Goal: Transaction & Acquisition: Purchase product/service

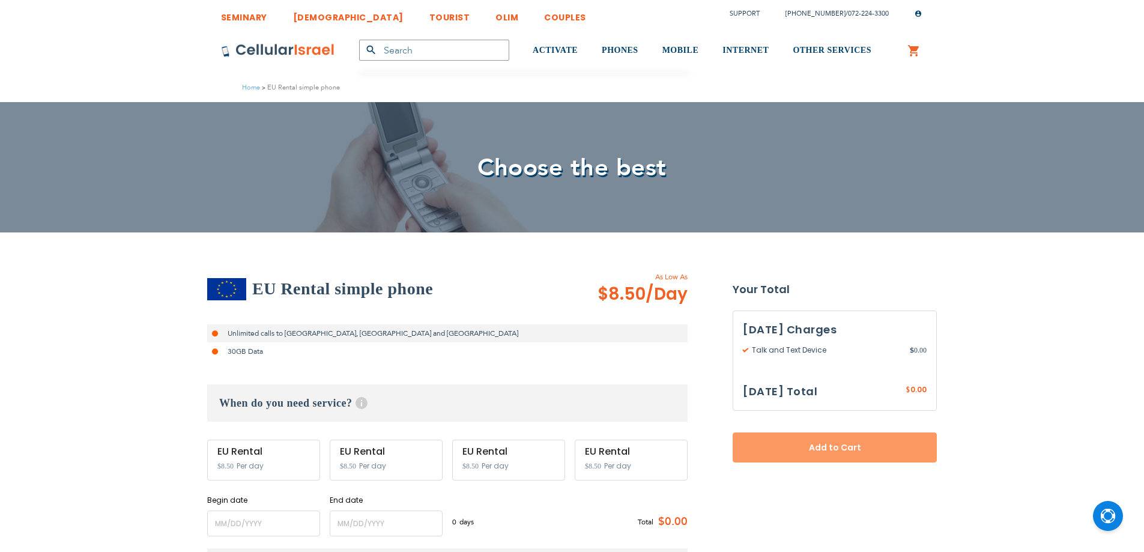
select select
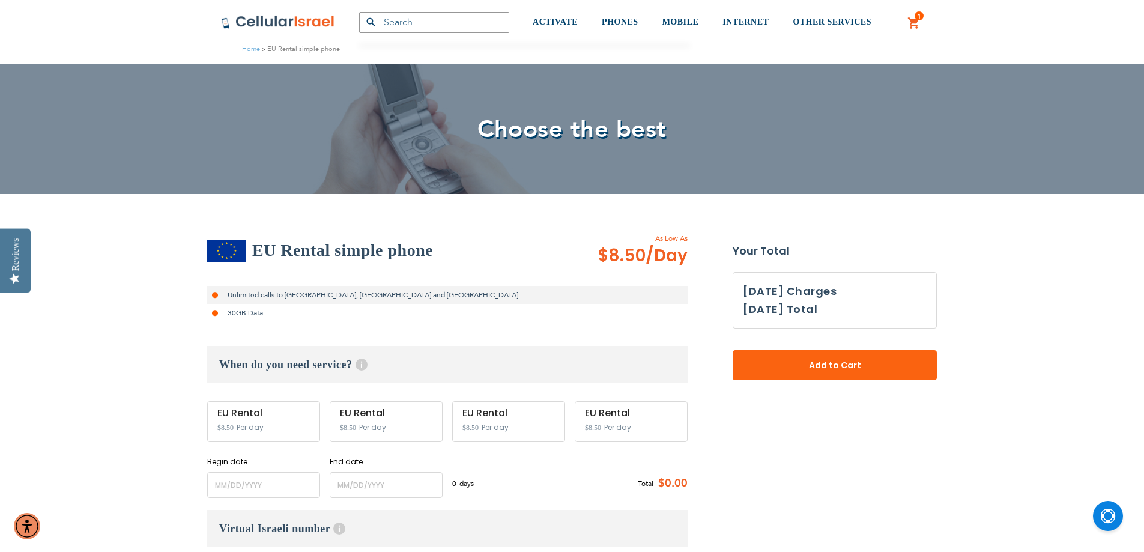
scroll to position [60, 0]
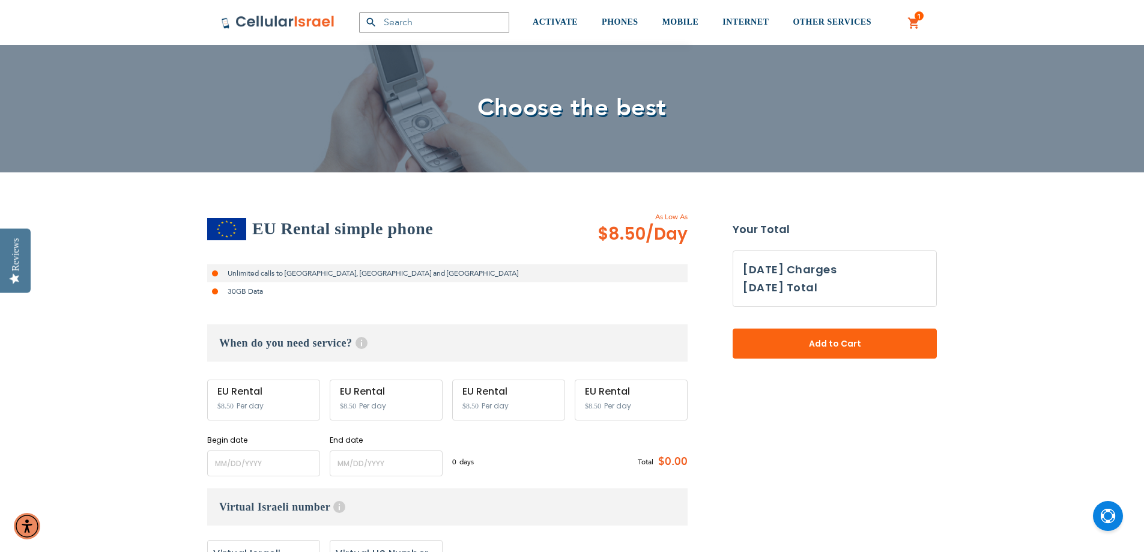
click at [267, 399] on div "EU Rental $8.50 Per day" at bounding box center [263, 399] width 113 height 41
click at [255, 470] on input "name" at bounding box center [263, 463] width 113 height 26
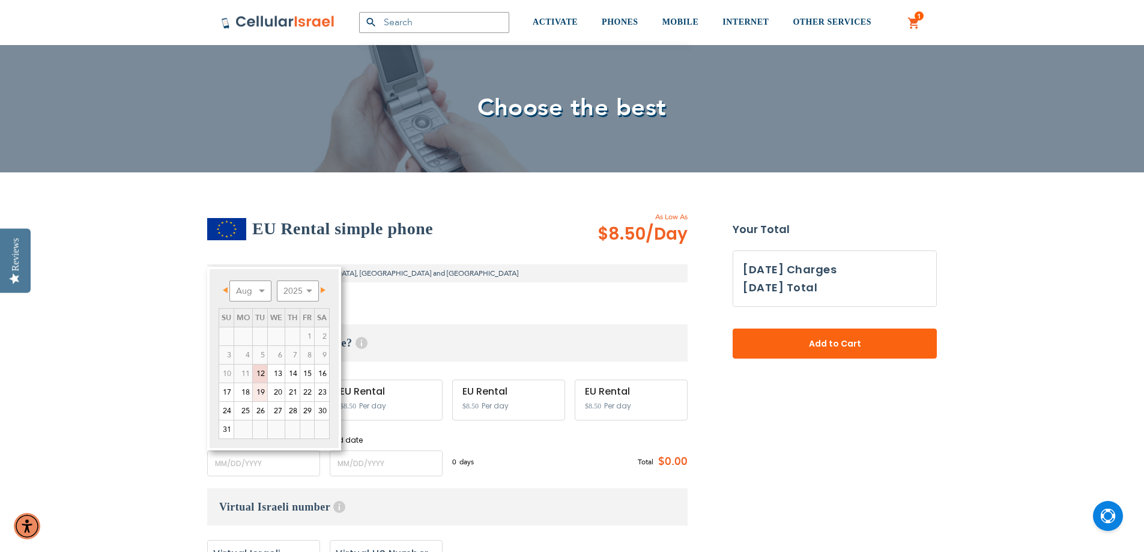
click at [264, 392] on link "19" at bounding box center [260, 392] width 14 height 18
type input "[DATE]"
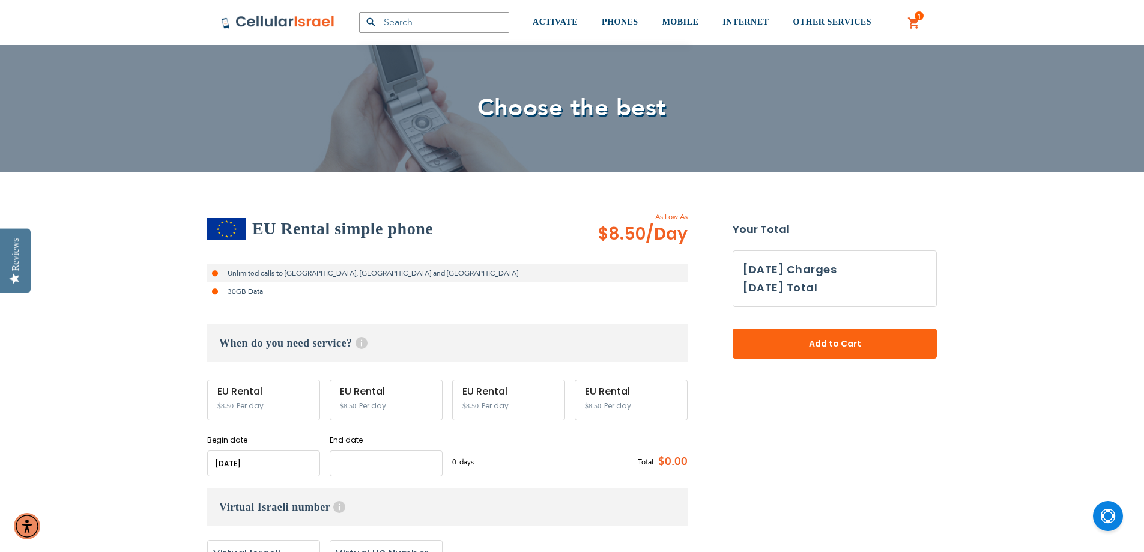
click at [361, 463] on input "name" at bounding box center [386, 463] width 113 height 26
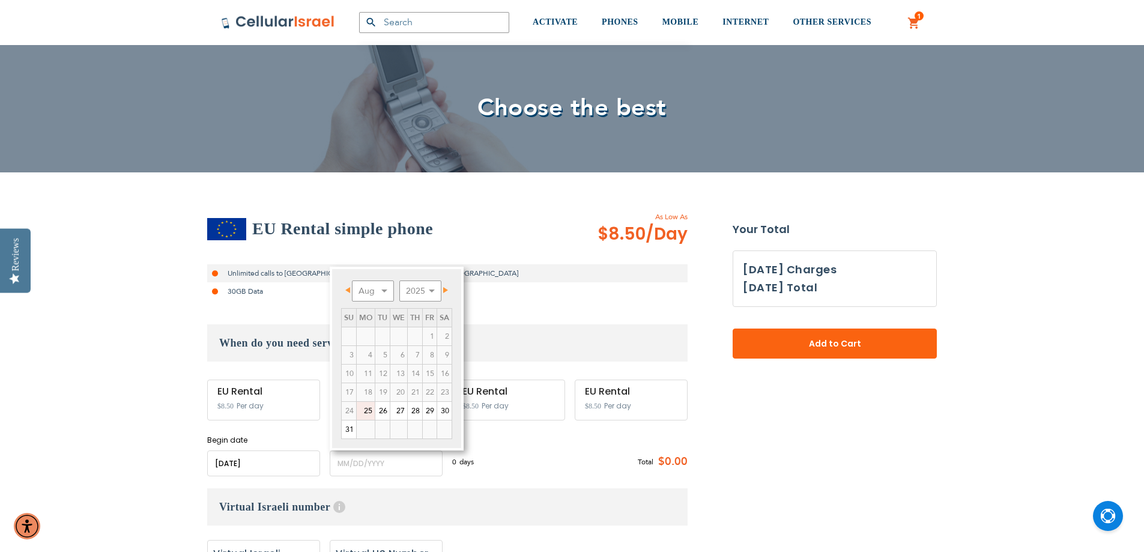
click at [371, 412] on link "25" at bounding box center [366, 411] width 18 height 18
type input "[DATE]"
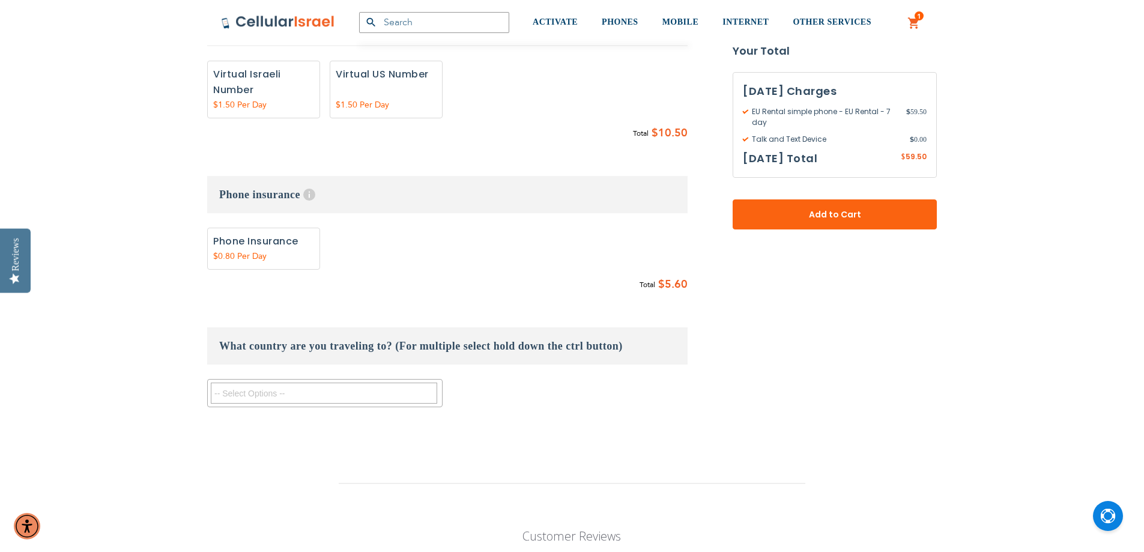
scroll to position [540, 0]
click at [314, 401] on textarea "Search" at bounding box center [324, 391] width 226 height 21
type textarea "swit"
click at [262, 412] on li "[GEOGRAPHIC_DATA]" at bounding box center [325, 417] width 234 height 22
select select "9417"
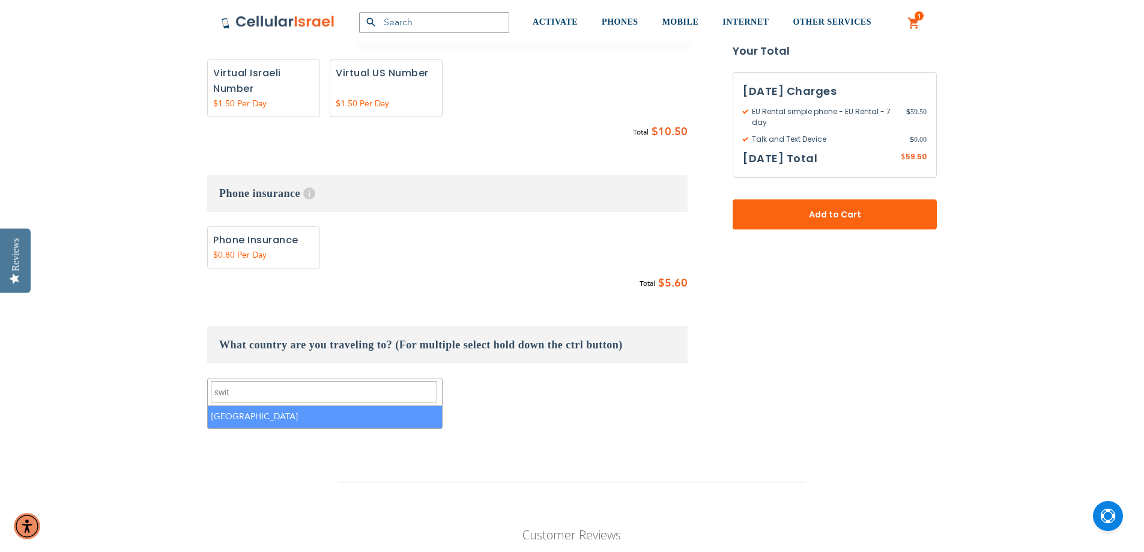
scroll to position [612, 0]
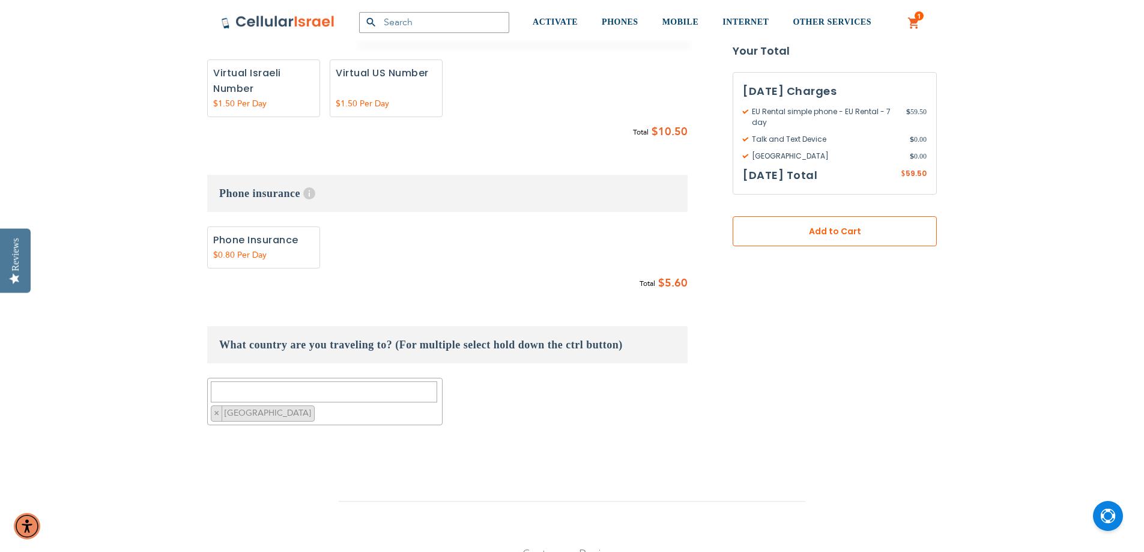
click at [843, 235] on span "Add to Cart" at bounding box center [834, 231] width 125 height 13
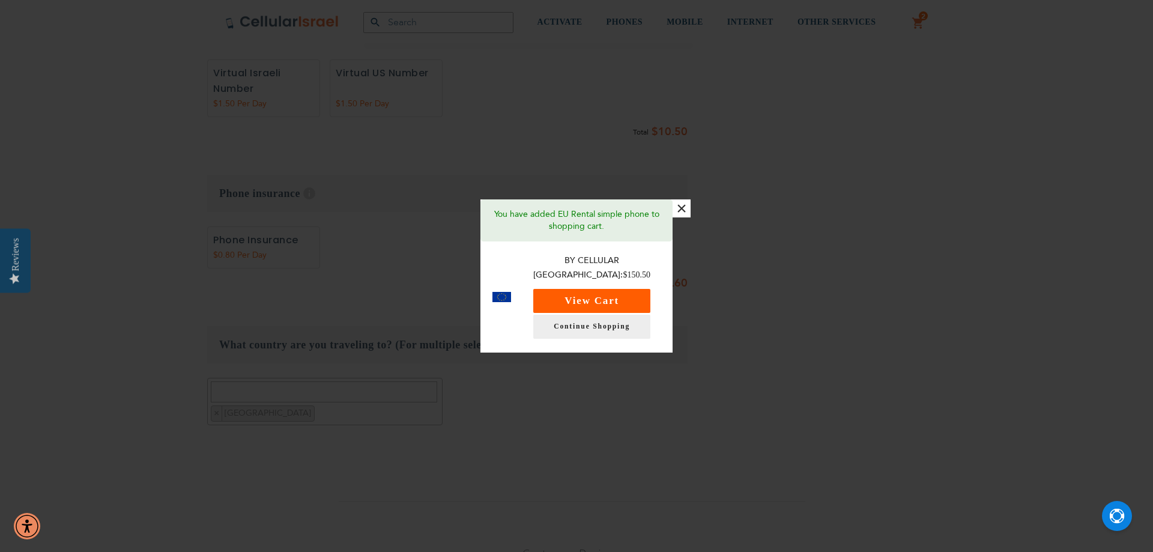
click at [627, 296] on button "View Cart" at bounding box center [591, 301] width 117 height 24
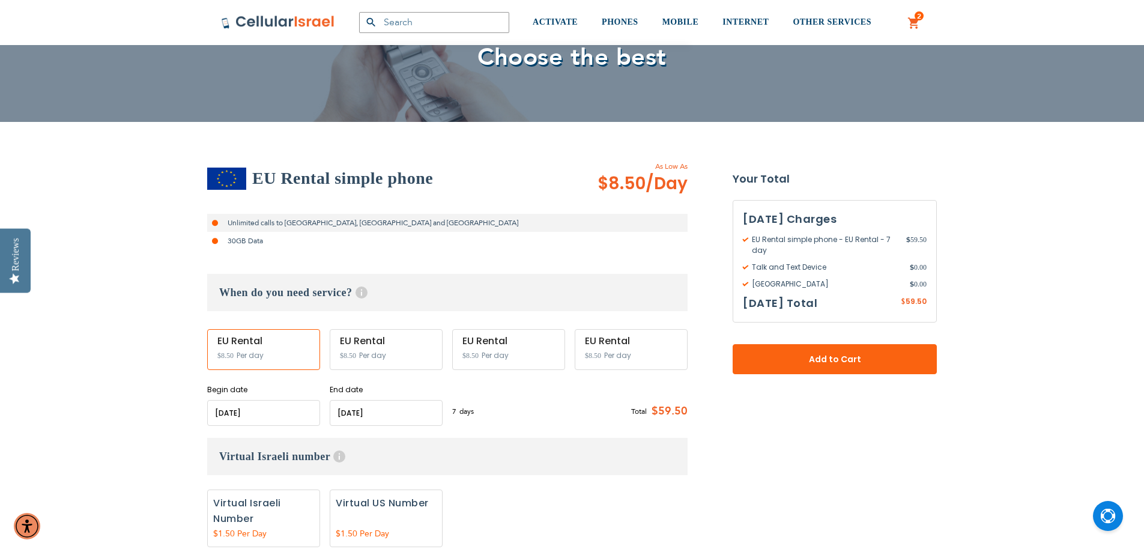
scroll to position [0, 0]
